Goal: Information Seeking & Learning: Find specific fact

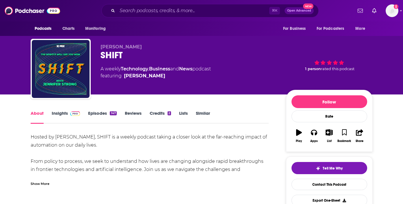
click at [65, 116] on link "Insights" at bounding box center [66, 116] width 29 height 13
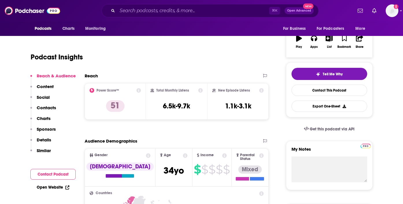
scroll to position [93, 0]
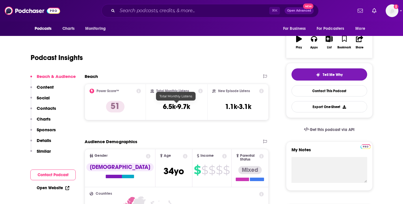
click at [165, 106] on h3 "6.5k-9.7k" at bounding box center [176, 106] width 27 height 9
copy div "6.5k-9.7k"
